Goal: Check status

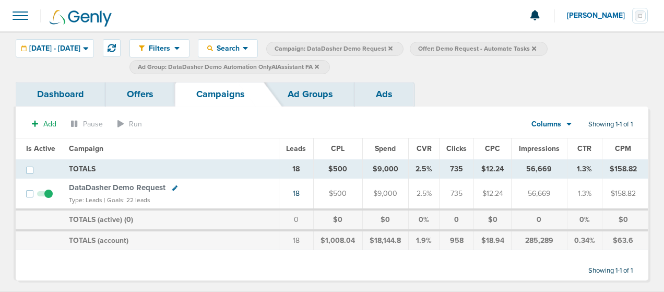
click at [145, 186] on span "DataDasher Demo Request" at bounding box center [117, 187] width 97 height 9
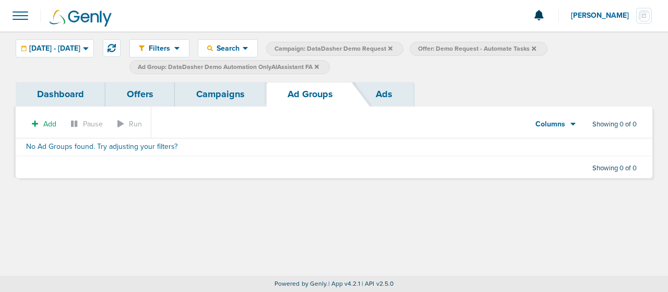
click at [139, 155] on table "No Ad Groups found. Try adjusting your filters?" at bounding box center [334, 147] width 636 height 18
click at [74, 95] on link "Dashboard" at bounding box center [61, 94] width 90 height 25
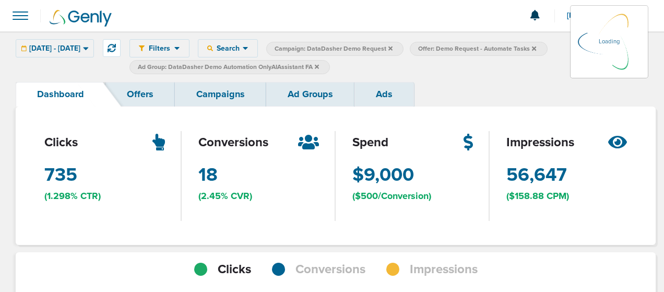
scroll to position [756, 632]
click at [207, 146] on span "conversions" at bounding box center [233, 143] width 70 height 18
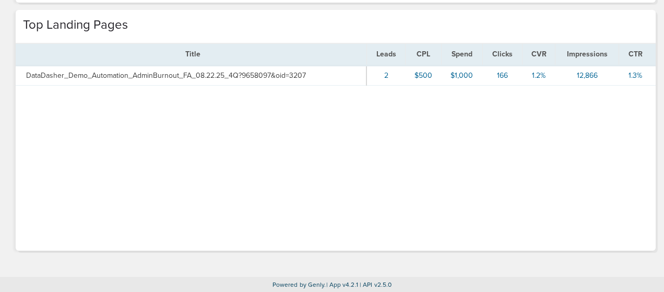
scroll to position [431, 0]
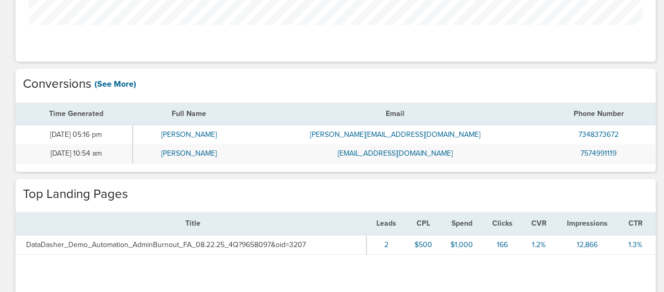
click at [113, 82] on link "(See More)" at bounding box center [115, 83] width 42 height 11
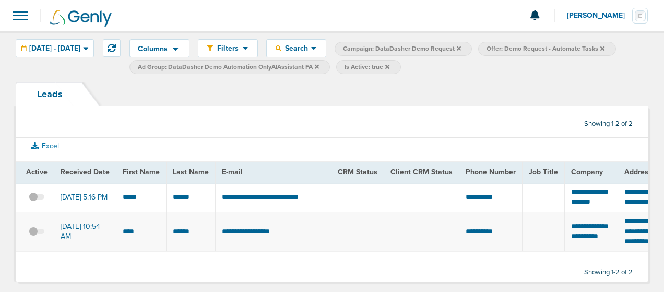
click at [52, 95] on link "Leads" at bounding box center [50, 94] width 68 height 24
click at [18, 18] on span at bounding box center [20, 15] width 23 height 23
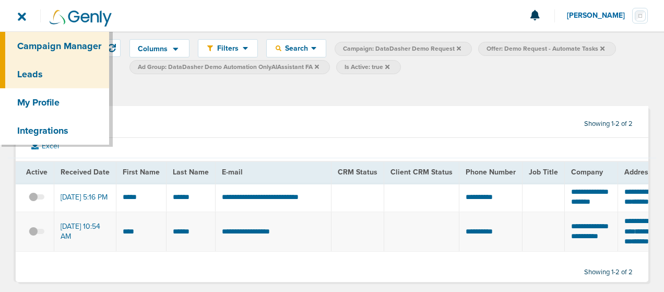
click at [32, 40] on link "Campaign Manager" at bounding box center [54, 46] width 109 height 28
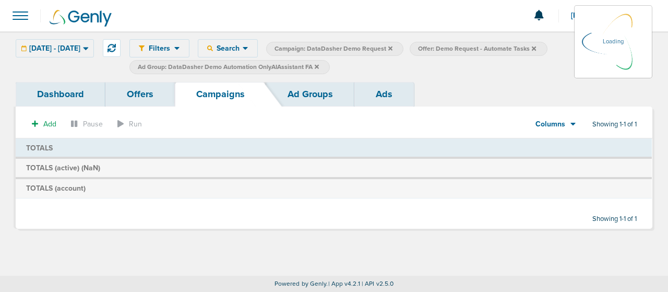
click at [64, 90] on link "Dashboard" at bounding box center [61, 94] width 90 height 25
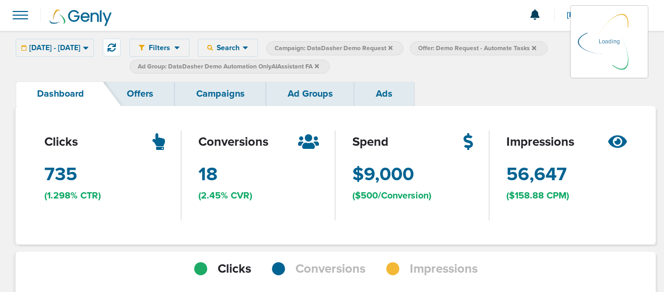
scroll to position [520898, 521022]
click at [225, 87] on link "Campaigns" at bounding box center [220, 94] width 91 height 25
